Goal: Book appointment/travel/reservation

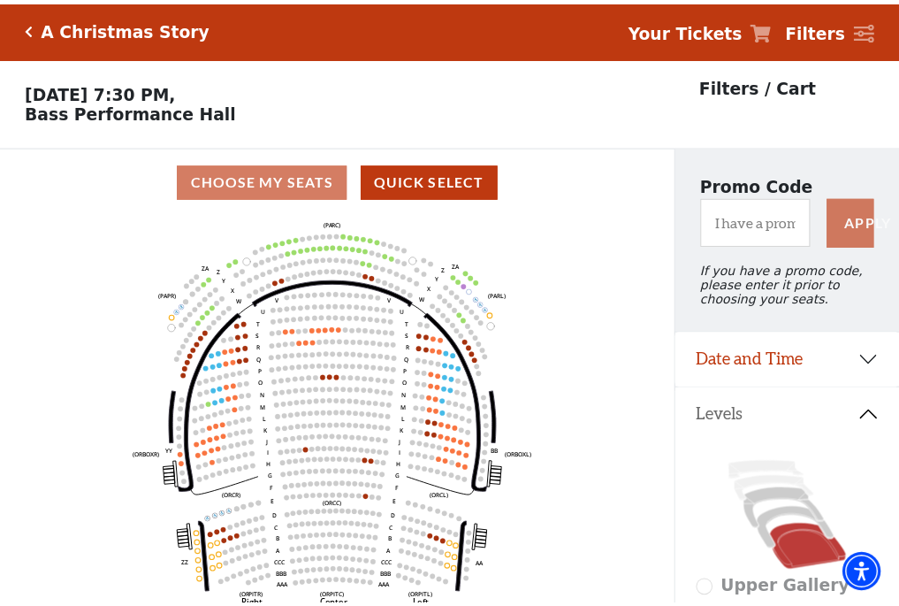
scroll to position [82, 0]
